Goal: Information Seeking & Learning: Learn about a topic

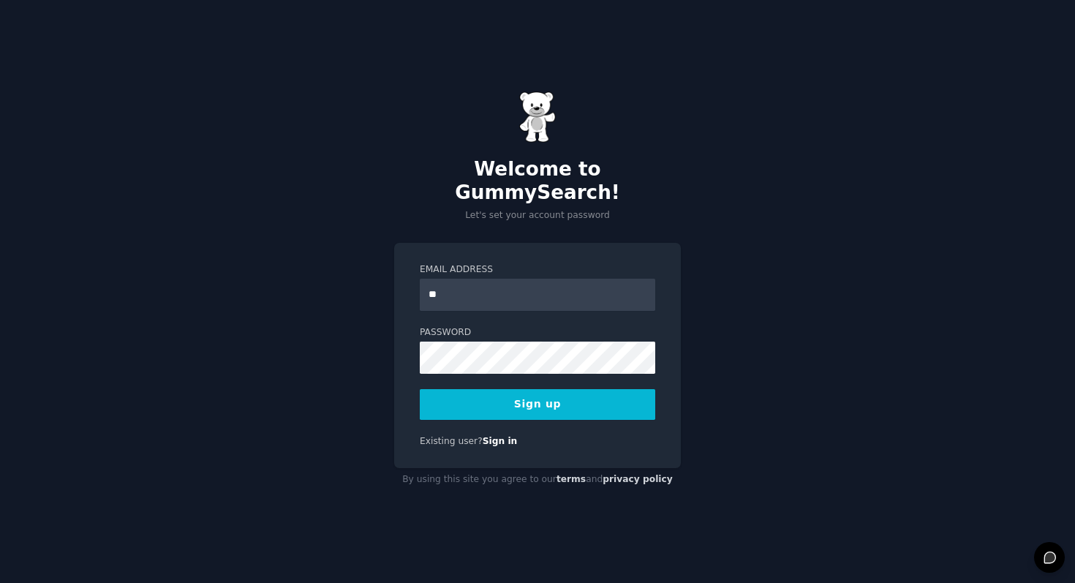
type input "**********"
click at [519, 327] on div "Password" at bounding box center [538, 350] width 236 height 48
click at [559, 399] on button "Sign up" at bounding box center [538, 404] width 236 height 31
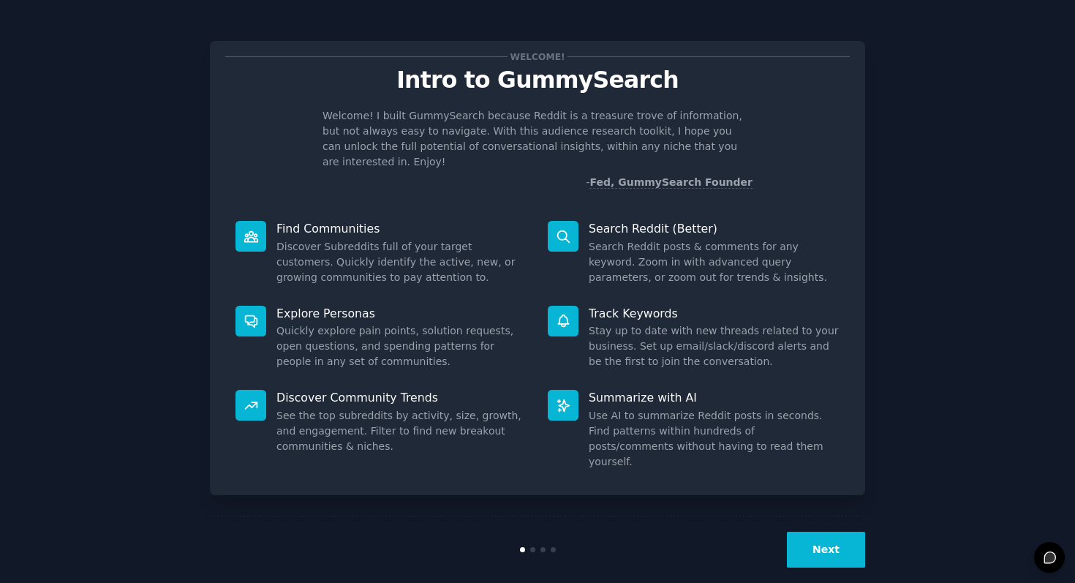
click at [828, 544] on button "Next" at bounding box center [826, 550] width 78 height 36
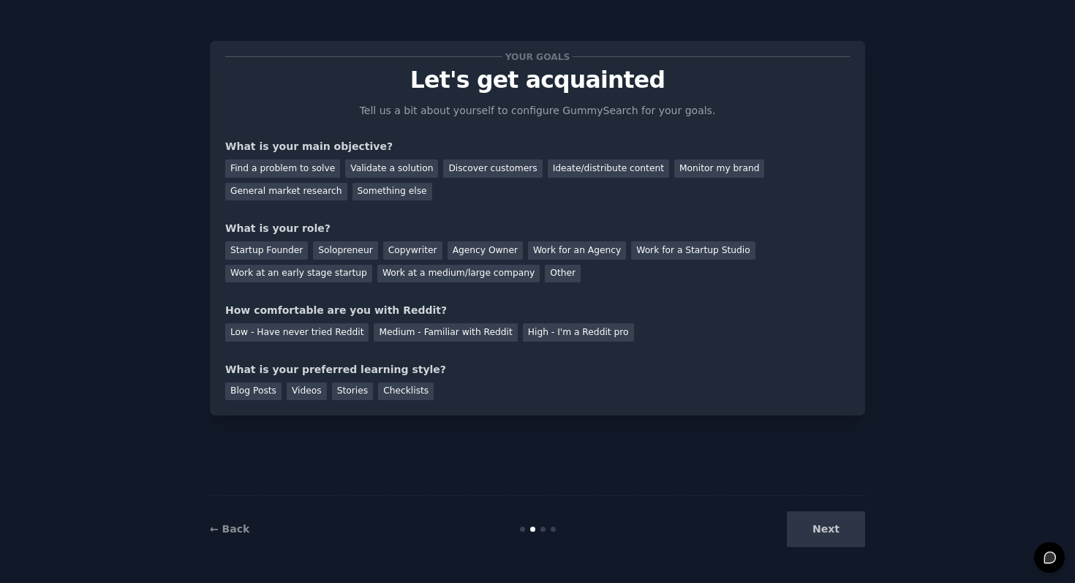
click at [805, 526] on div "Next" at bounding box center [756, 529] width 219 height 36
click at [815, 531] on div "Next" at bounding box center [756, 529] width 219 height 36
click at [308, 169] on div "Find a problem to solve" at bounding box center [282, 168] width 115 height 18
click at [339, 247] on div "Solopreneur" at bounding box center [345, 250] width 64 height 18
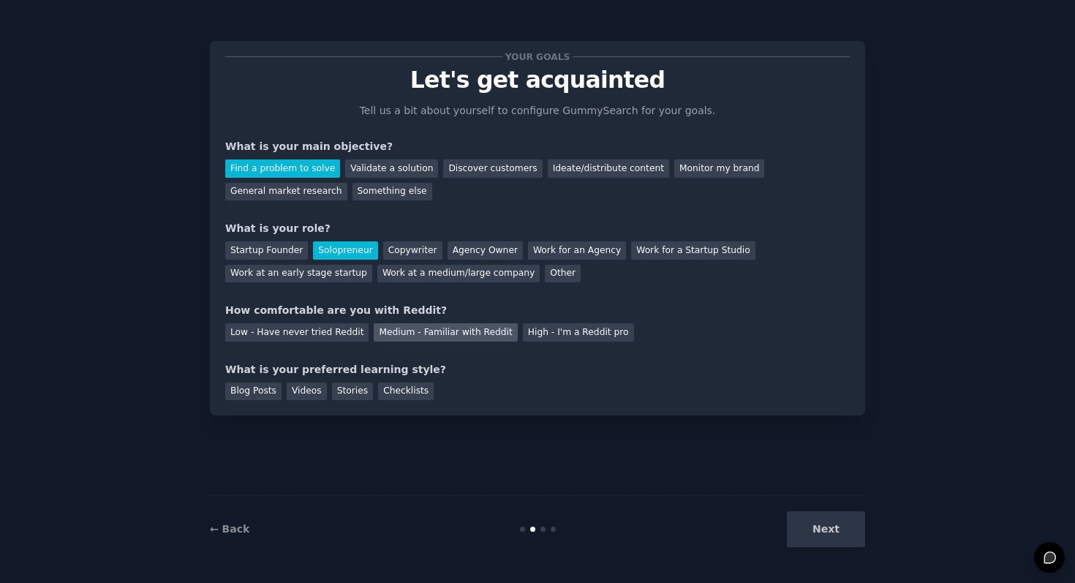
click at [386, 334] on div "Medium - Familiar with Reddit" at bounding box center [445, 332] width 143 height 18
click at [260, 399] on div "Blog Posts" at bounding box center [253, 392] width 56 height 18
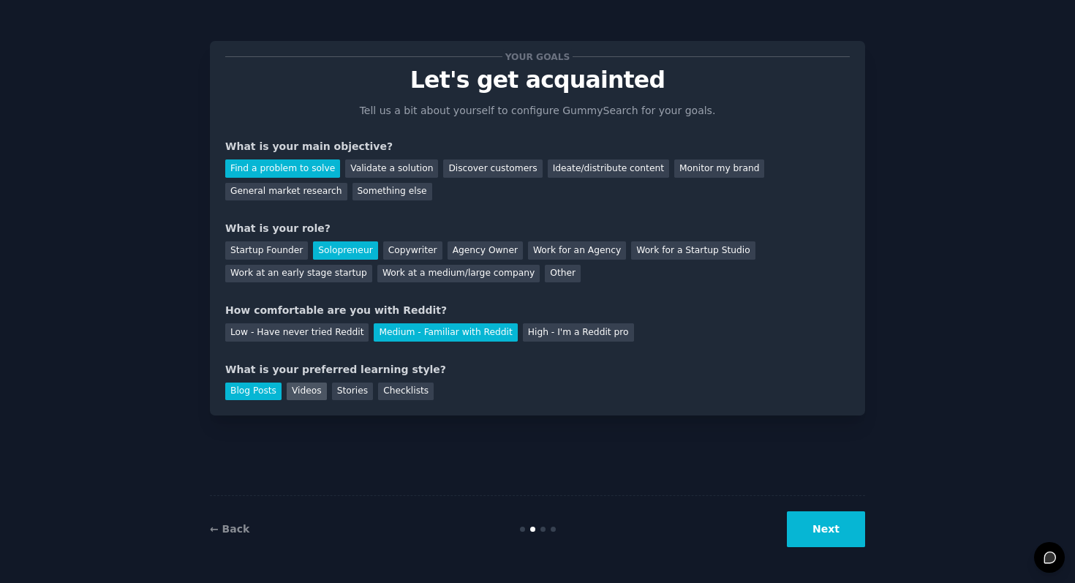
click at [288, 394] on div "Videos" at bounding box center [307, 392] width 40 height 18
click at [243, 391] on div "Blog Posts" at bounding box center [253, 392] width 56 height 18
click at [799, 518] on button "Next" at bounding box center [826, 529] width 78 height 36
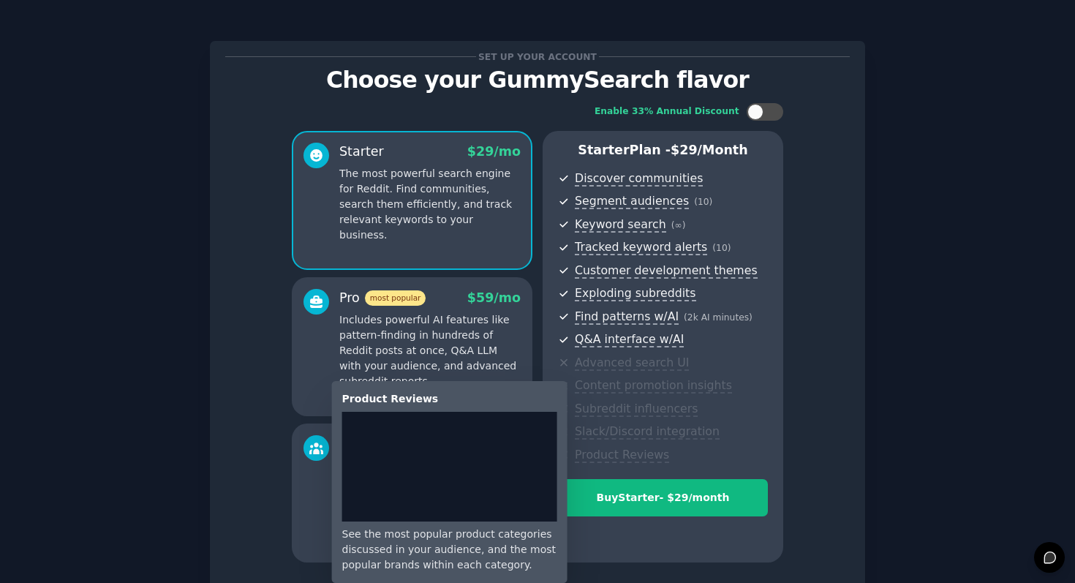
scroll to position [119, 0]
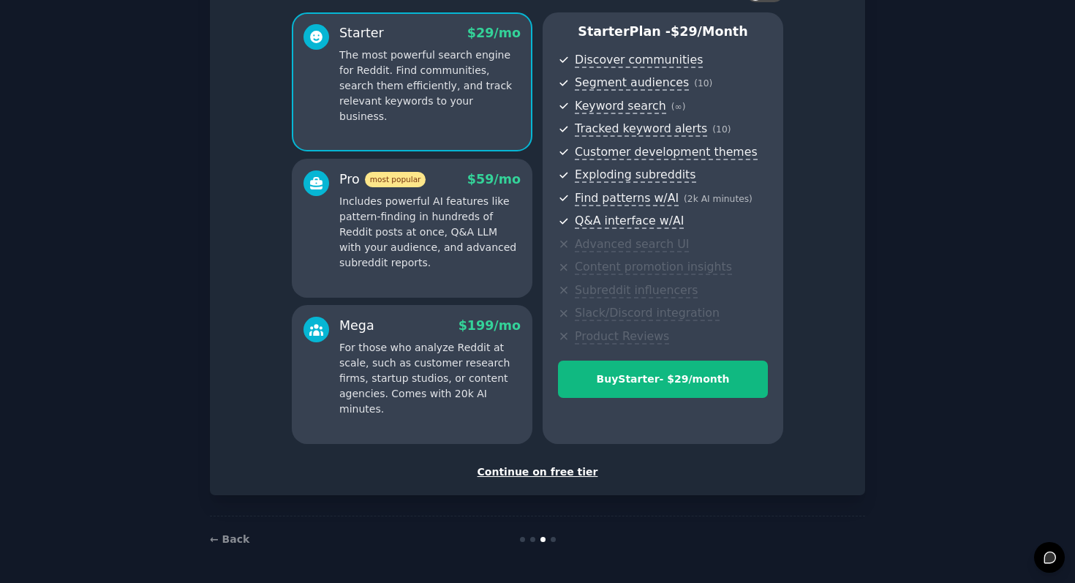
click at [579, 467] on div "Continue on free tier" at bounding box center [537, 472] width 625 height 15
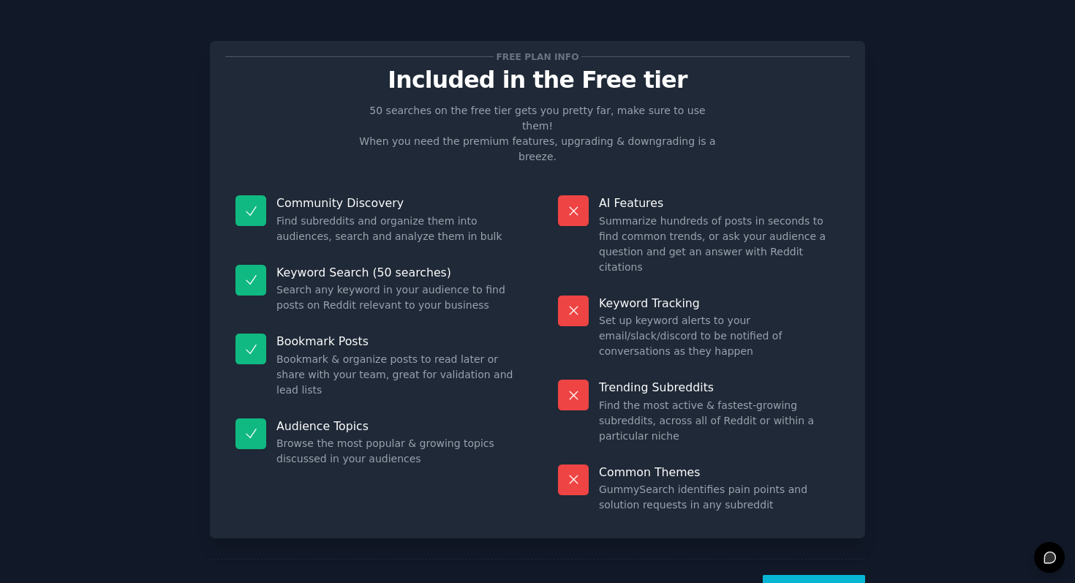
click at [844, 575] on button "Let's Go!" at bounding box center [814, 593] width 102 height 36
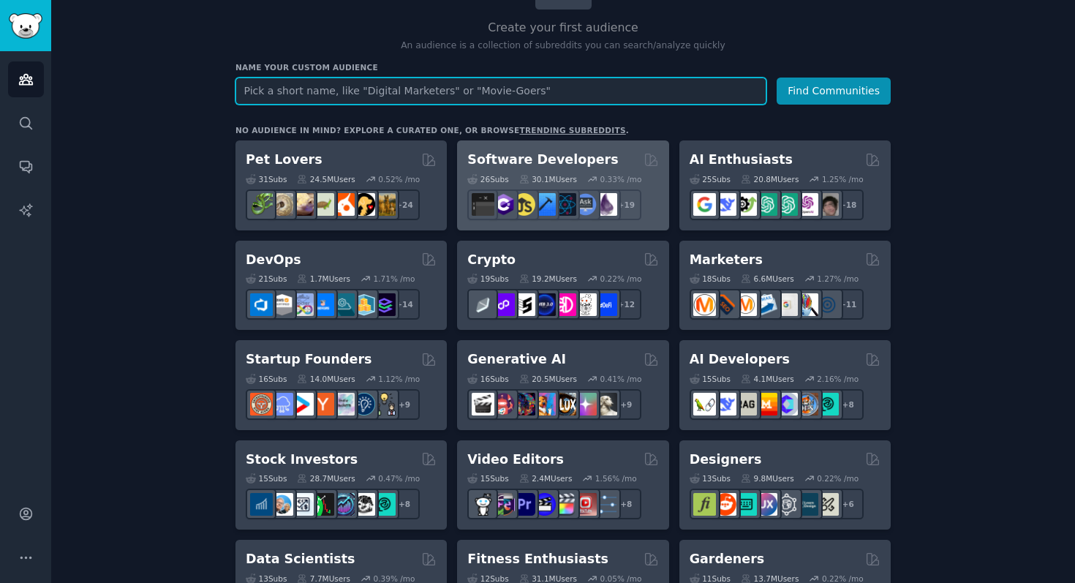
scroll to position [14, 0]
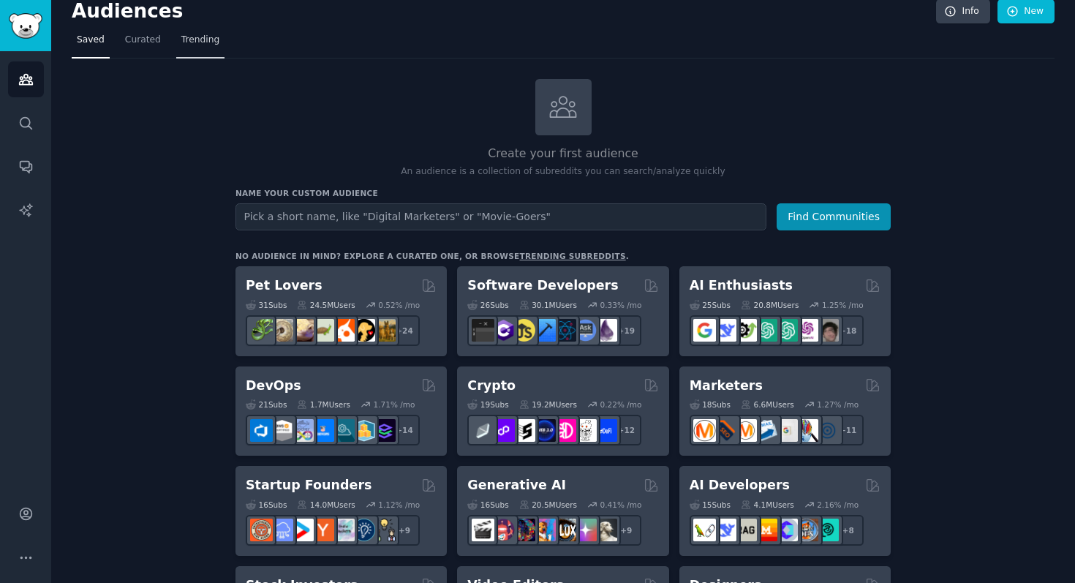
click at [206, 46] on link "Trending" at bounding box center [200, 44] width 48 height 30
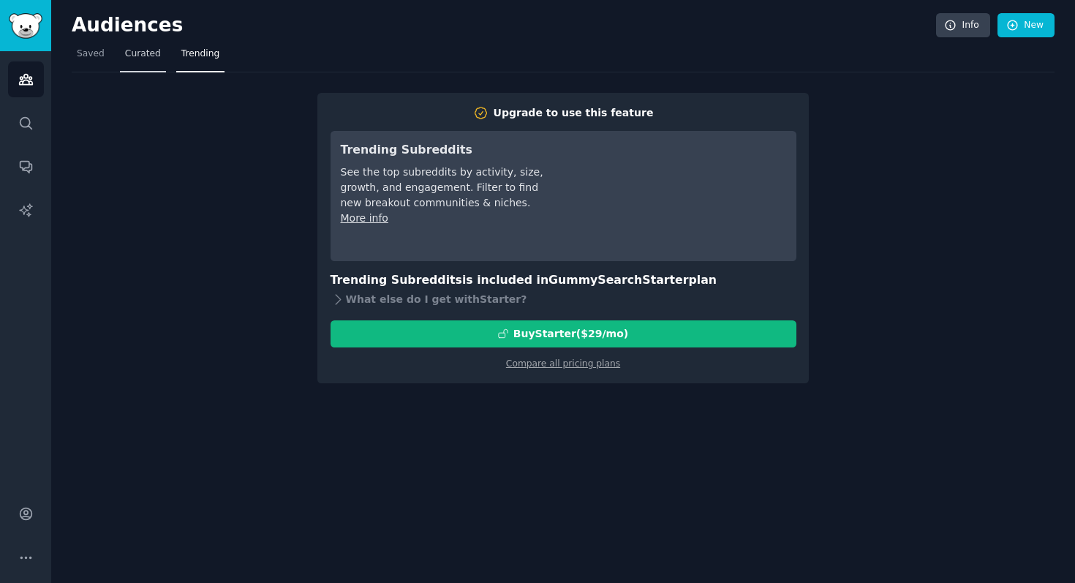
click at [161, 45] on link "Curated" at bounding box center [143, 57] width 46 height 30
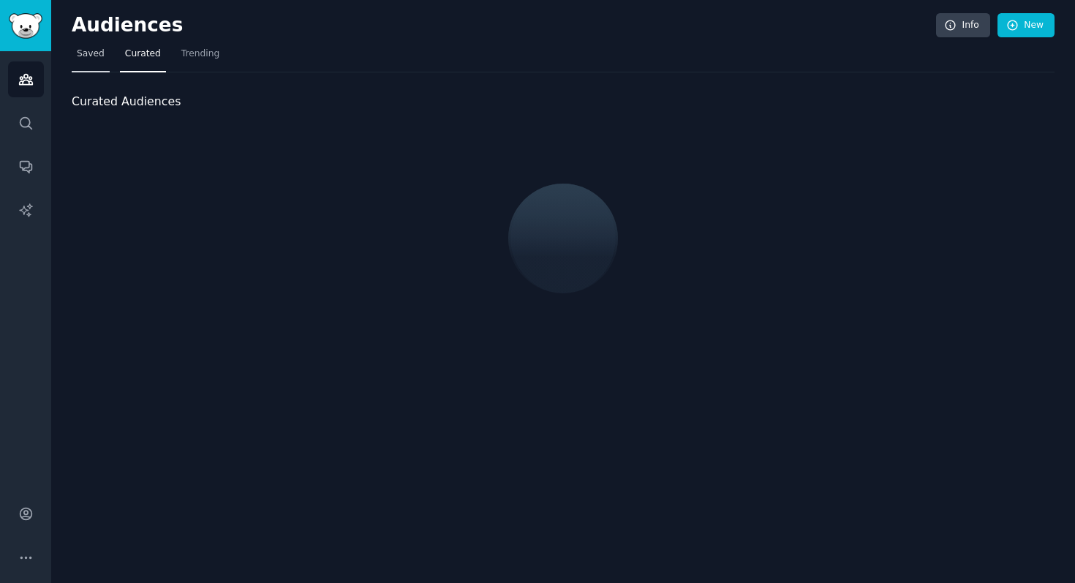
click at [94, 60] on span "Saved" at bounding box center [91, 54] width 28 height 13
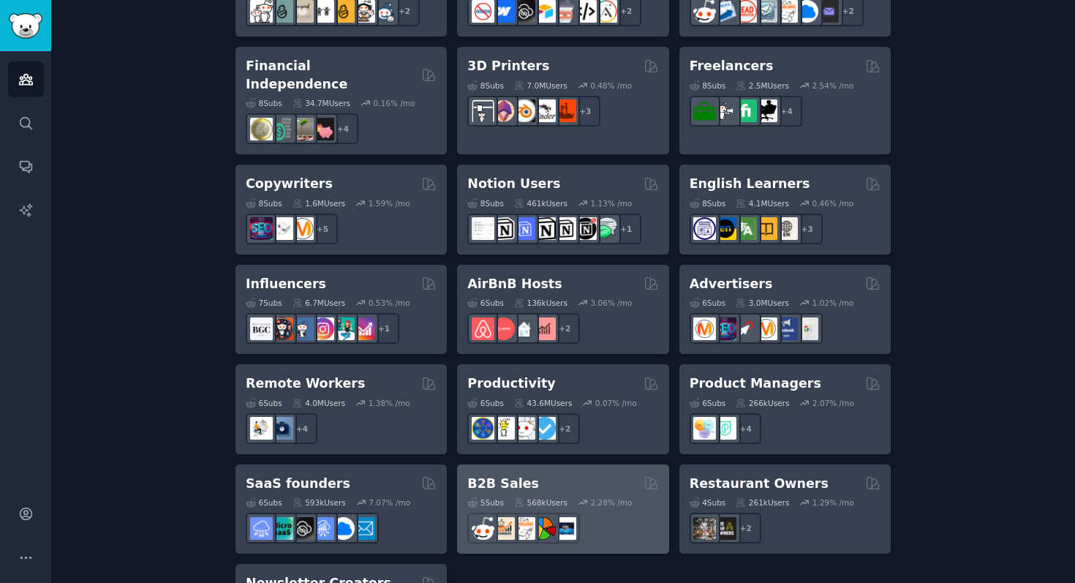
scroll to position [1105, 0]
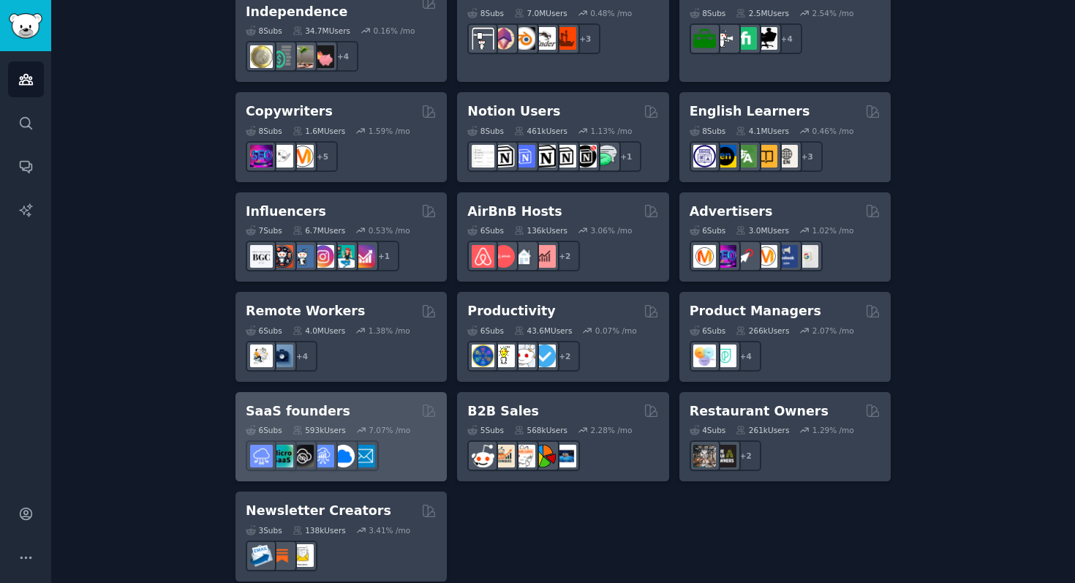
click at [379, 402] on div "SaaS founders" at bounding box center [341, 411] width 191 height 18
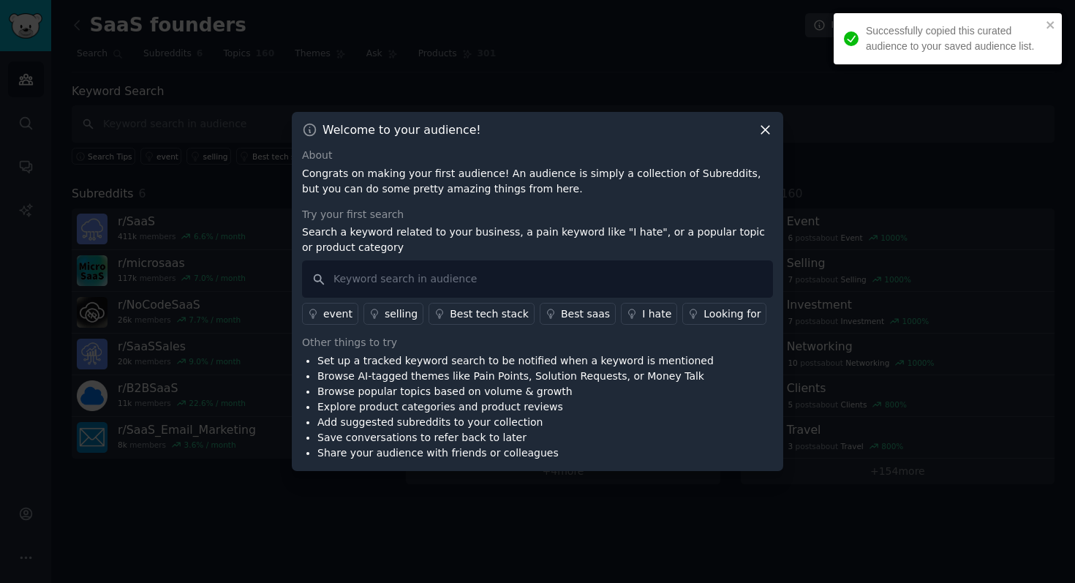
click at [768, 129] on icon at bounding box center [765, 129] width 15 height 15
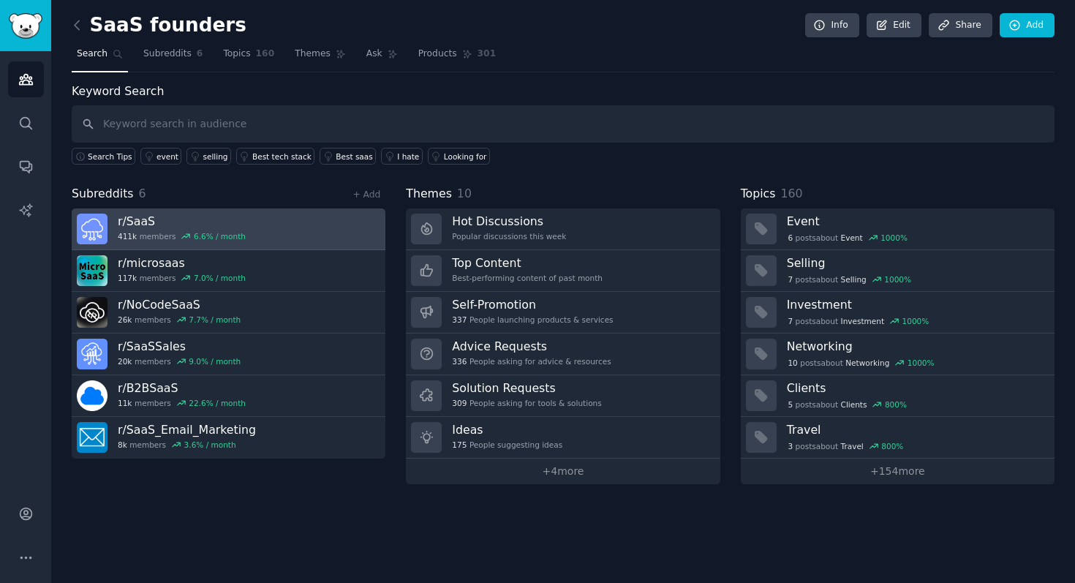
click at [154, 229] on div "r/ SaaS 411k members 6.6 % / month" at bounding box center [182, 229] width 128 height 31
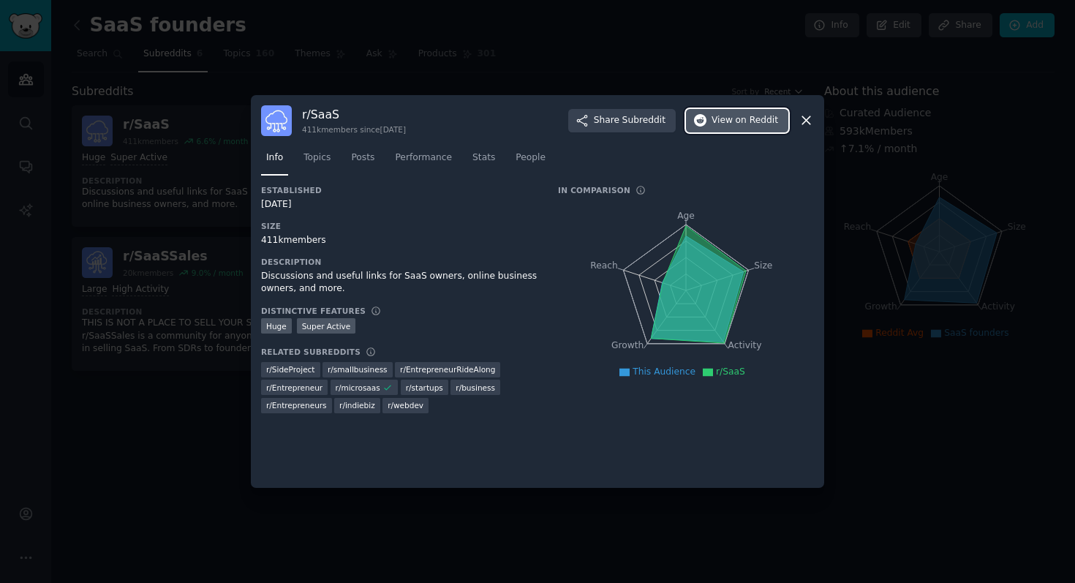
click at [753, 125] on span "on Reddit" at bounding box center [757, 120] width 42 height 13
